Goal: Task Accomplishment & Management: Manage account settings

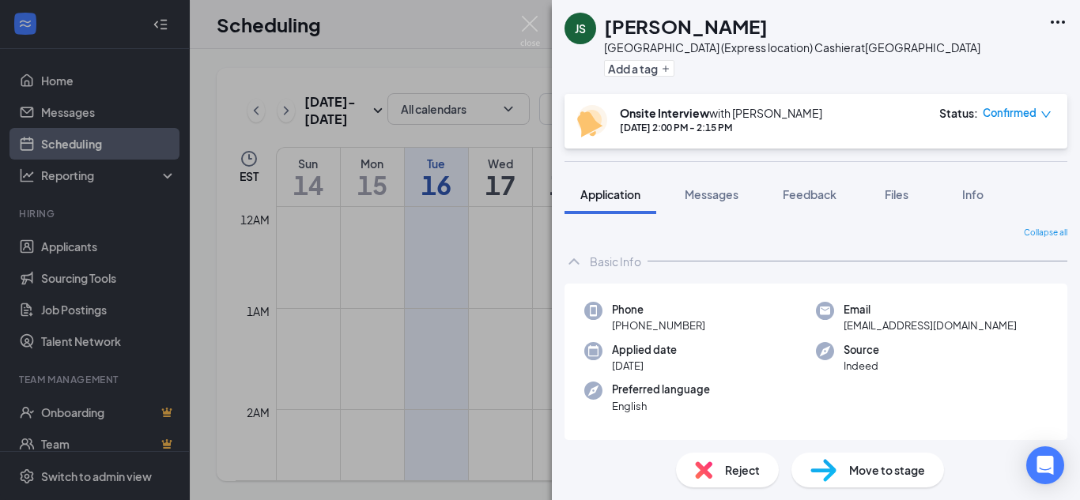
scroll to position [777, 0]
click at [92, 138] on div "JS [PERSON_NAME][GEOGRAPHIC_DATA] (Express location) Cashier at [GEOGRAPHIC_DAT…" at bounding box center [540, 250] width 1080 height 500
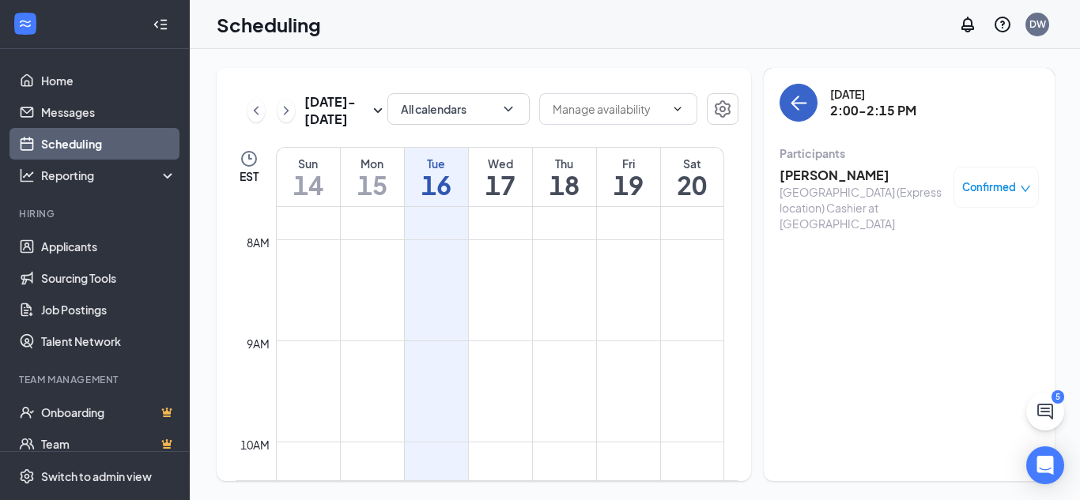
click at [801, 103] on icon "ArrowLeft" at bounding box center [799, 104] width 15 height 2
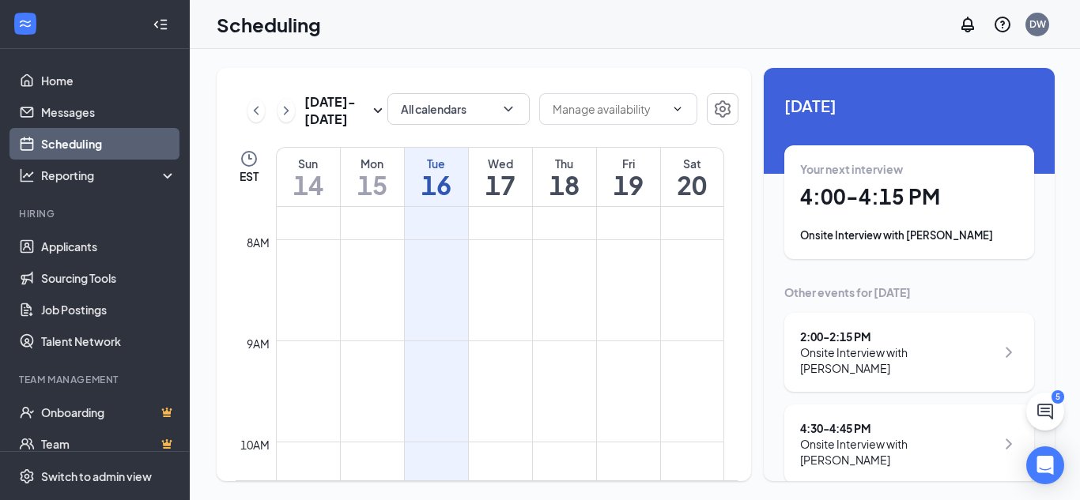
click at [922, 238] on div "Onsite Interview with [PERSON_NAME]" at bounding box center [909, 236] width 218 height 16
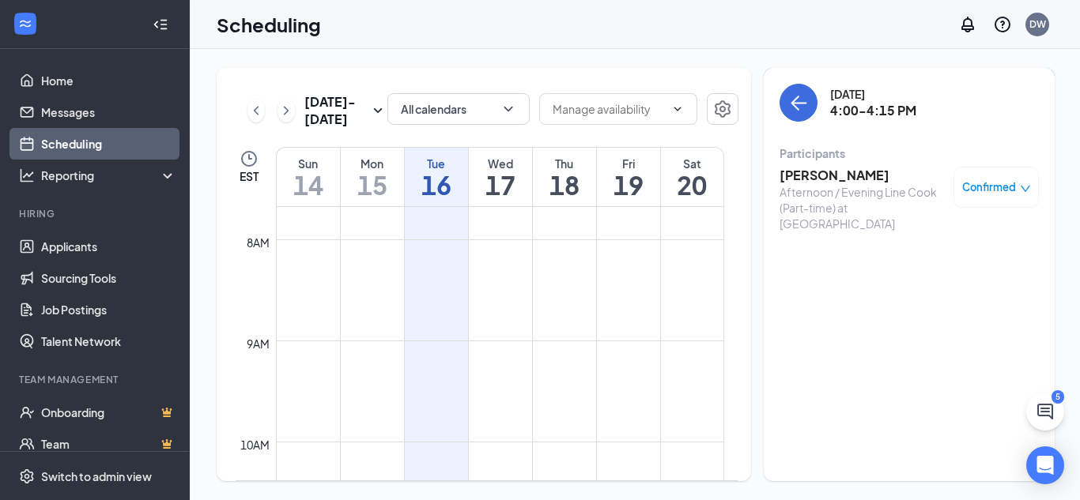
click at [851, 174] on h3 "[PERSON_NAME]" at bounding box center [862, 175] width 166 height 17
click at [851, 174] on body "Home Messages Scheduling Reporting Hiring Applicants Sourcing Tools Job Posting…" at bounding box center [540, 250] width 1080 height 500
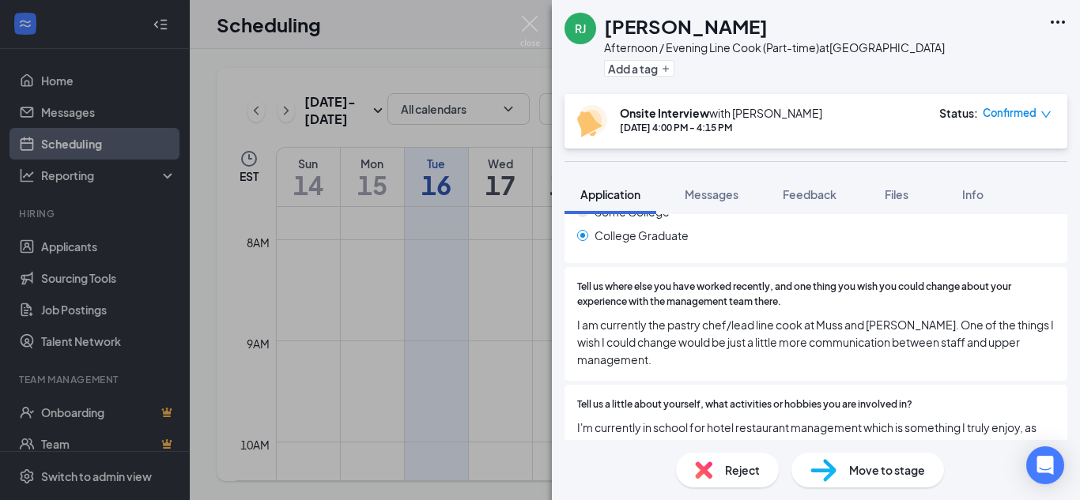
scroll to position [594, 0]
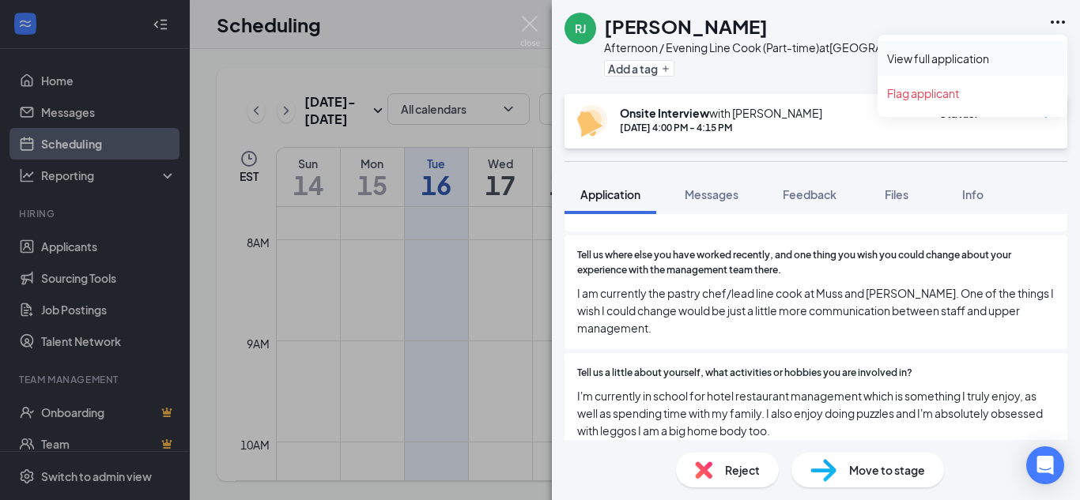
click at [969, 63] on link "View full application" at bounding box center [972, 59] width 171 height 16
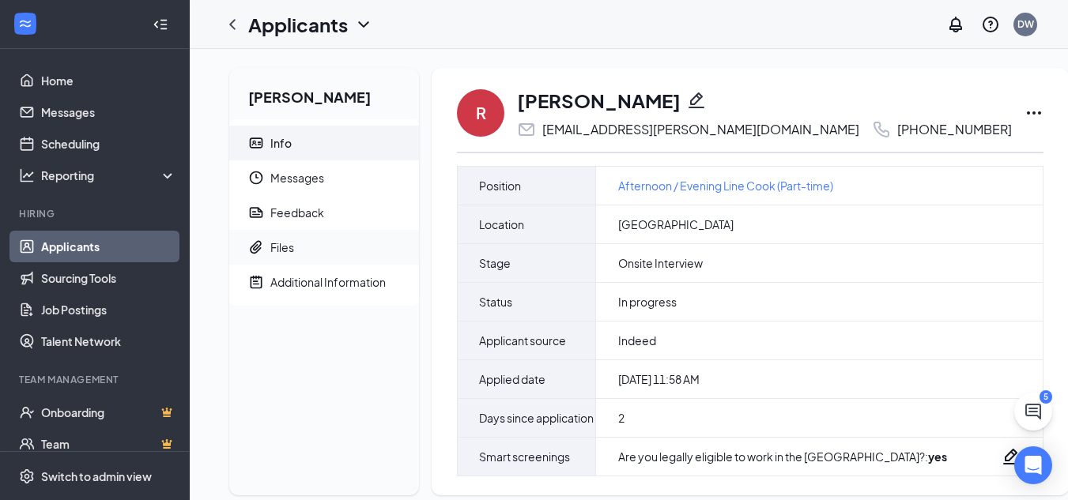
click at [285, 249] on div "Files" at bounding box center [282, 247] width 24 height 16
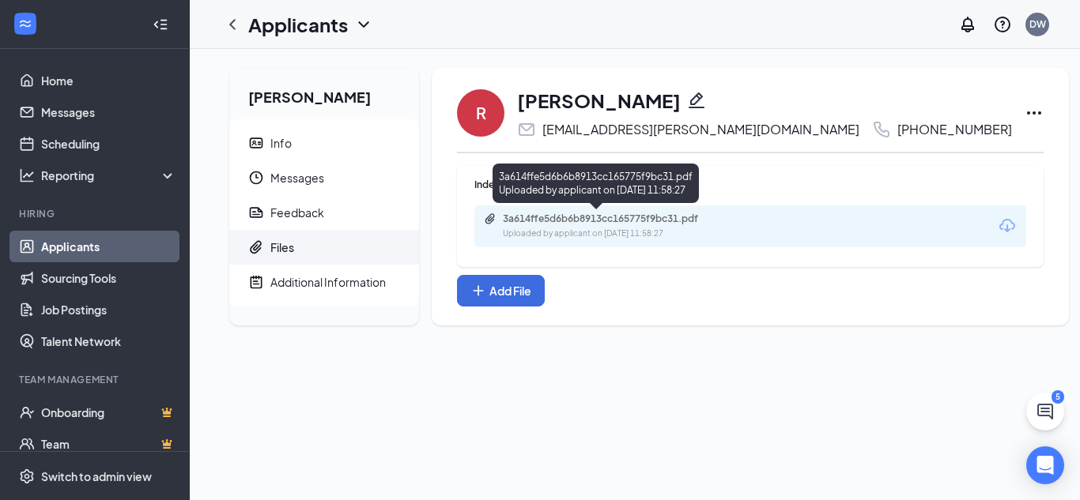
click at [721, 236] on div "Uploaded by applicant on [DATE] 11:58:27" at bounding box center [621, 234] width 237 height 13
